Goal: Check status: Check status

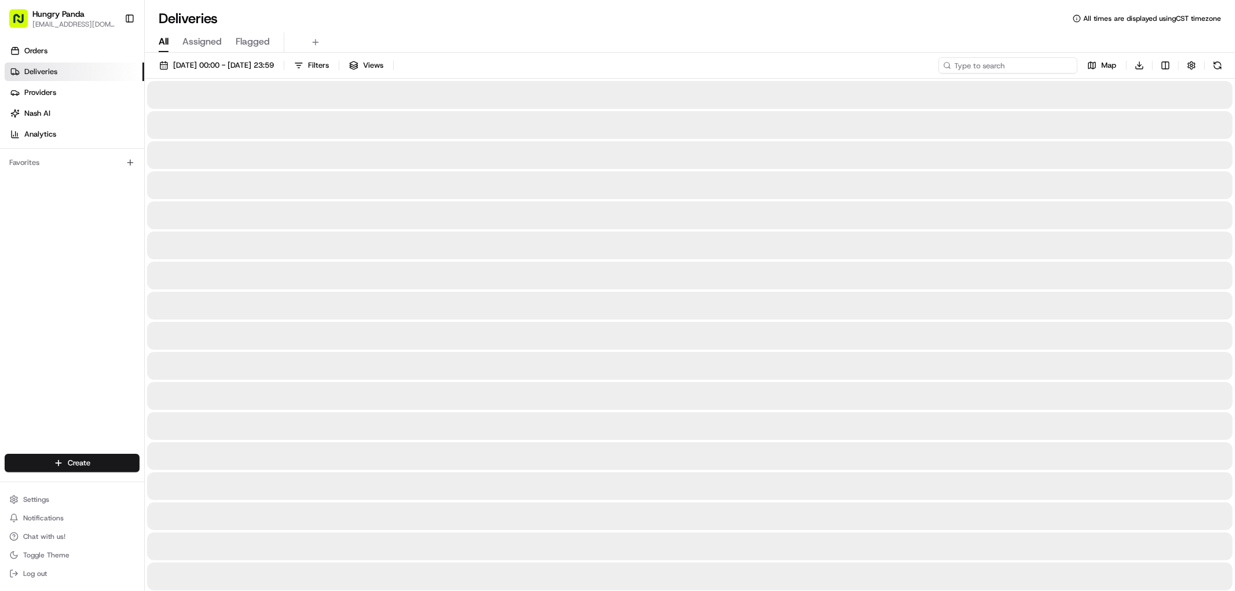
click at [1038, 68] on input at bounding box center [1007, 65] width 139 height 16
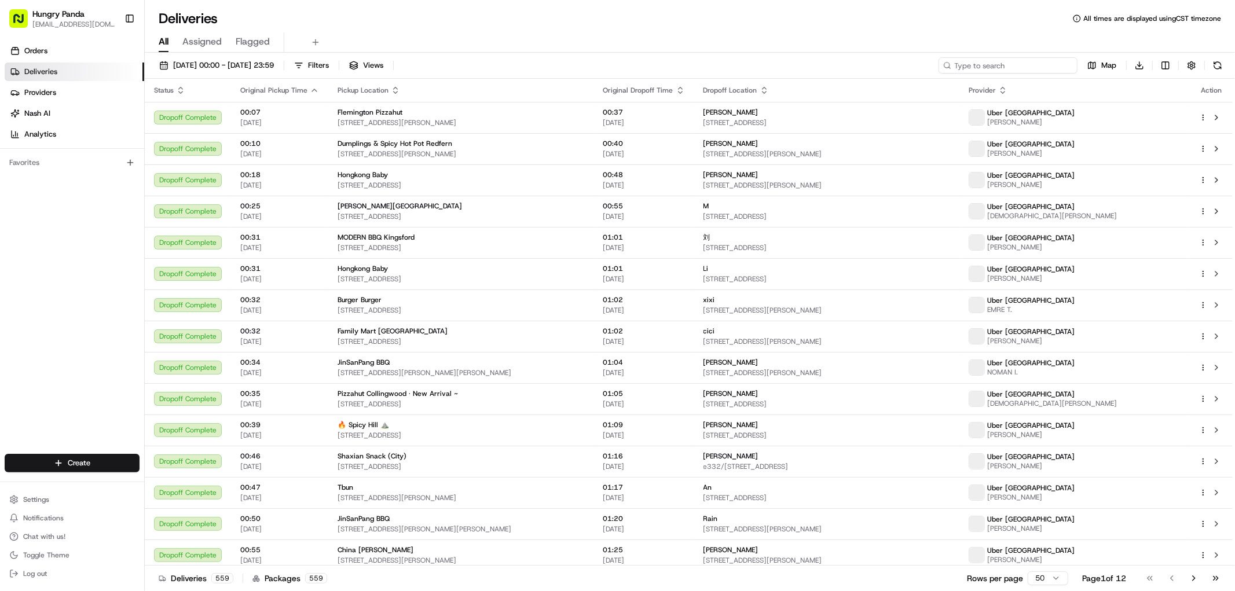
click at [1032, 62] on input at bounding box center [1007, 65] width 139 height 16
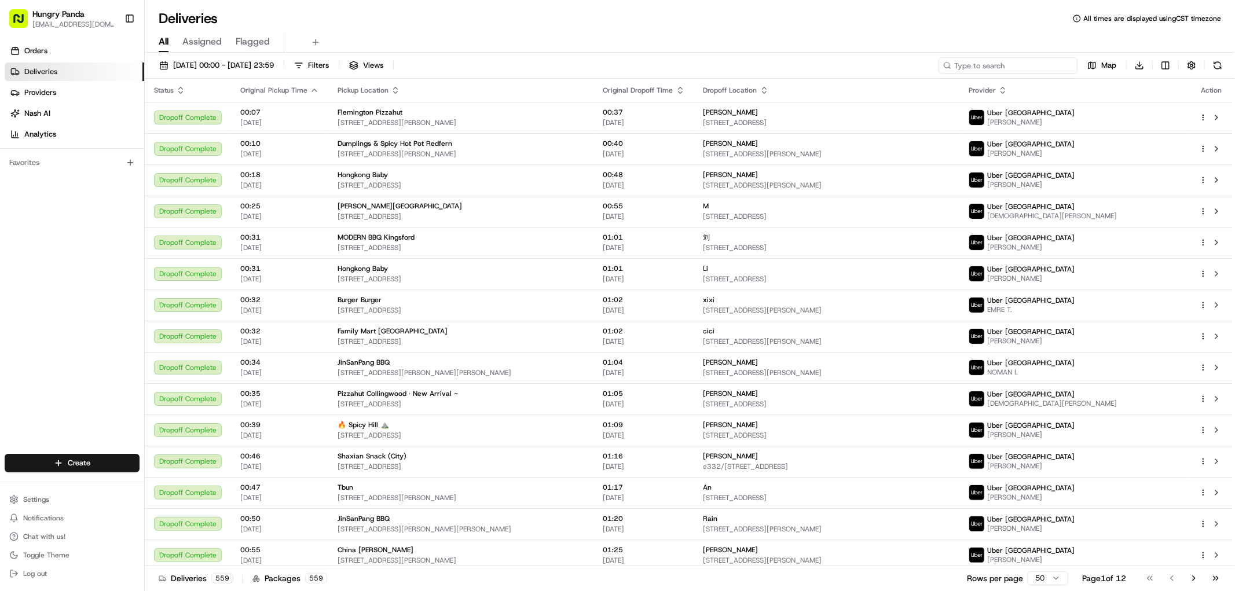
paste input "642390716535072048137"
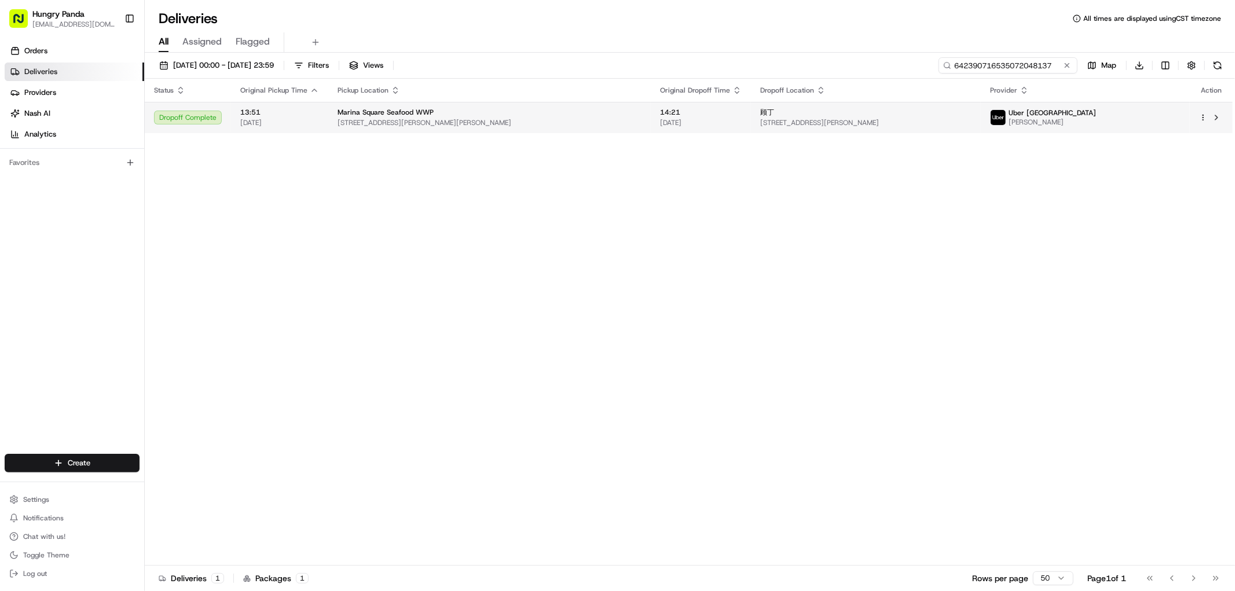
type input "642390716535072048137"
click at [956, 124] on span "[STREET_ADDRESS][PERSON_NAME]" at bounding box center [866, 122] width 212 height 9
click at [1048, 64] on input "642390716535072048137" at bounding box center [1007, 65] width 139 height 16
click at [915, 130] on td "顾丁 [STREET_ADDRESS][PERSON_NAME]" at bounding box center [866, 117] width 230 height 31
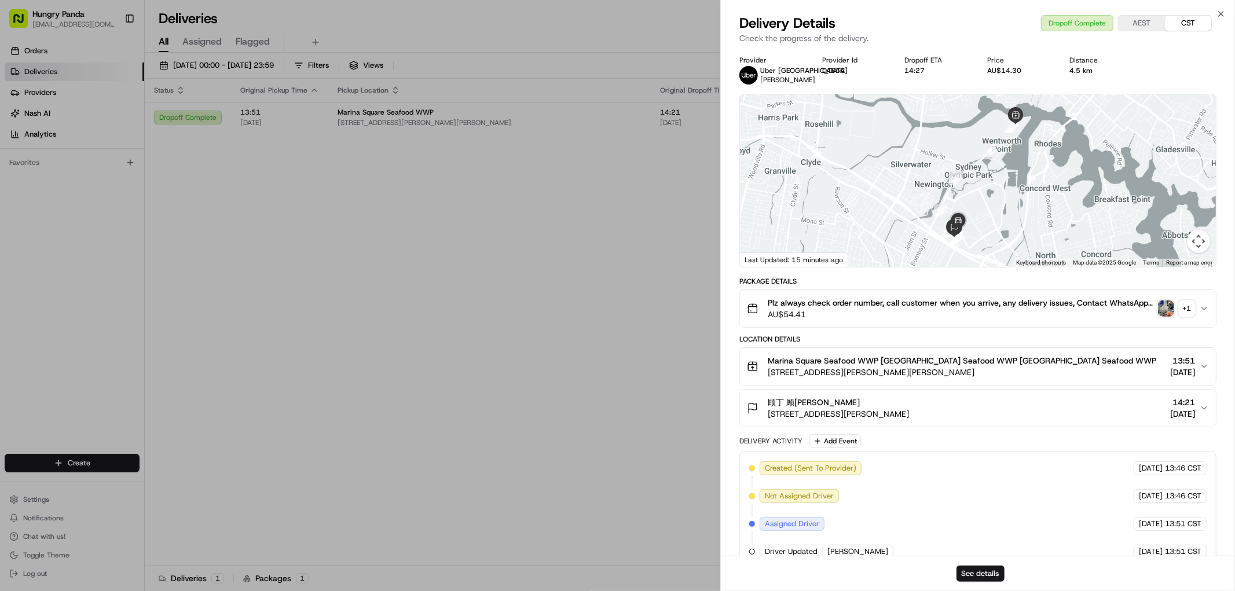
click at [1180, 317] on div "+ 1" at bounding box center [1187, 308] width 16 height 16
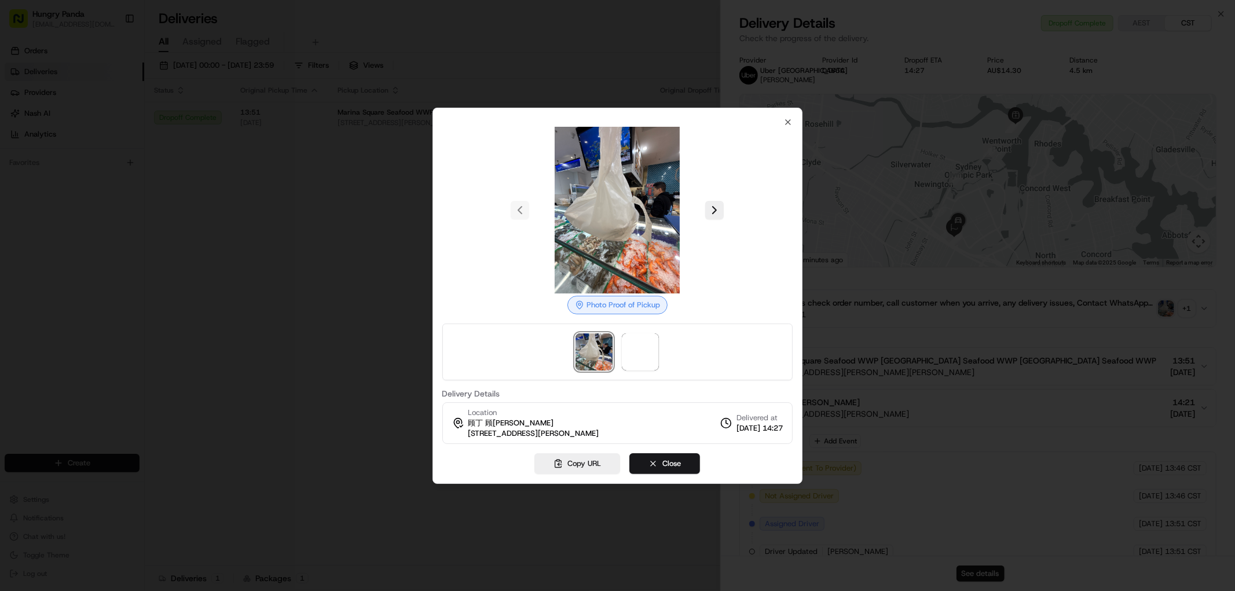
drag, startPoint x: 883, startPoint y: 352, endPoint x: 911, endPoint y: 351, distance: 27.8
click at [883, 353] on div at bounding box center [617, 295] width 1235 height 591
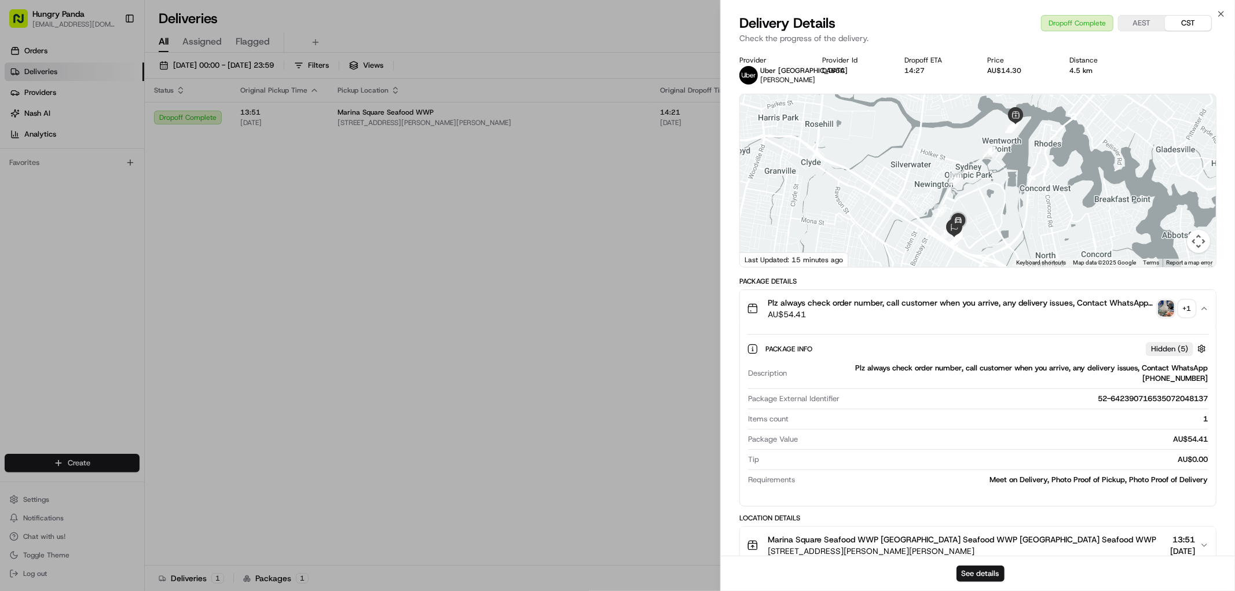
click at [1166, 317] on img "button" at bounding box center [1166, 308] width 16 height 16
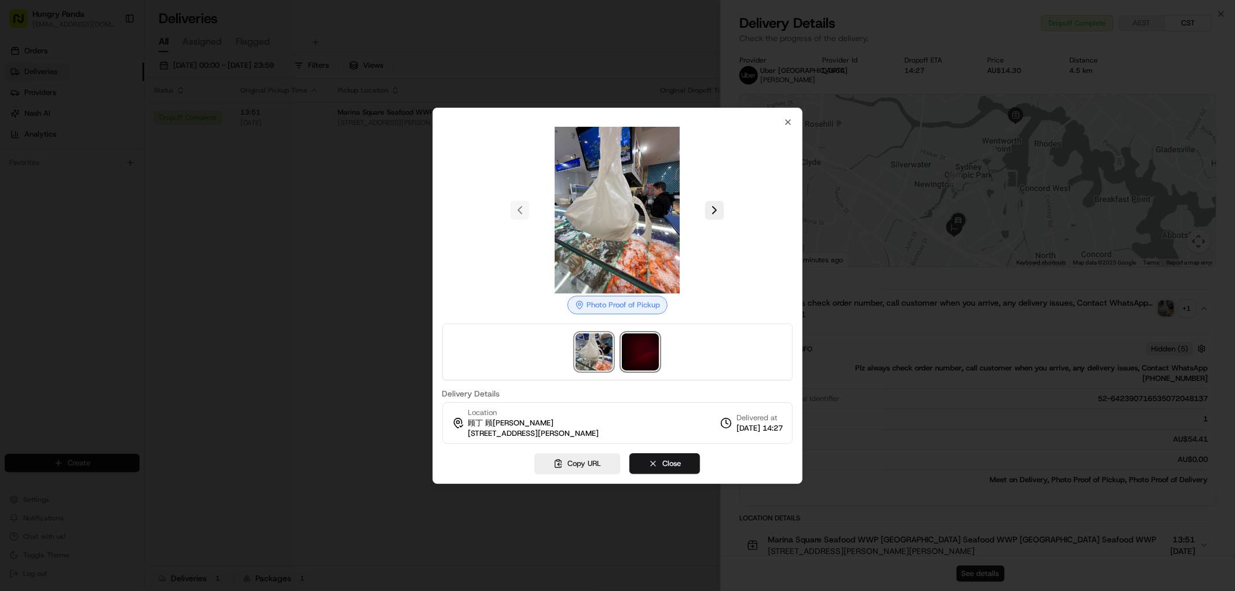
click at [646, 350] on img at bounding box center [640, 351] width 37 height 37
click at [1047, 284] on div at bounding box center [617, 295] width 1235 height 591
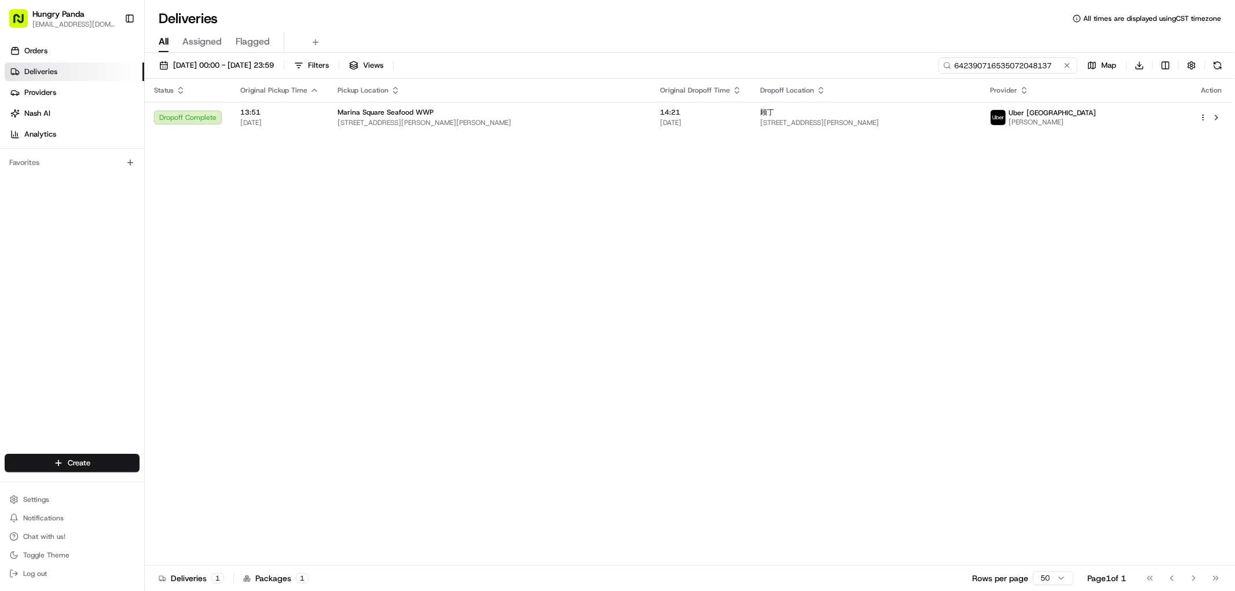
click at [1039, 69] on input "642390716535072048137" at bounding box center [1007, 65] width 139 height 16
